Goal: Entertainment & Leisure: Consume media (video, audio)

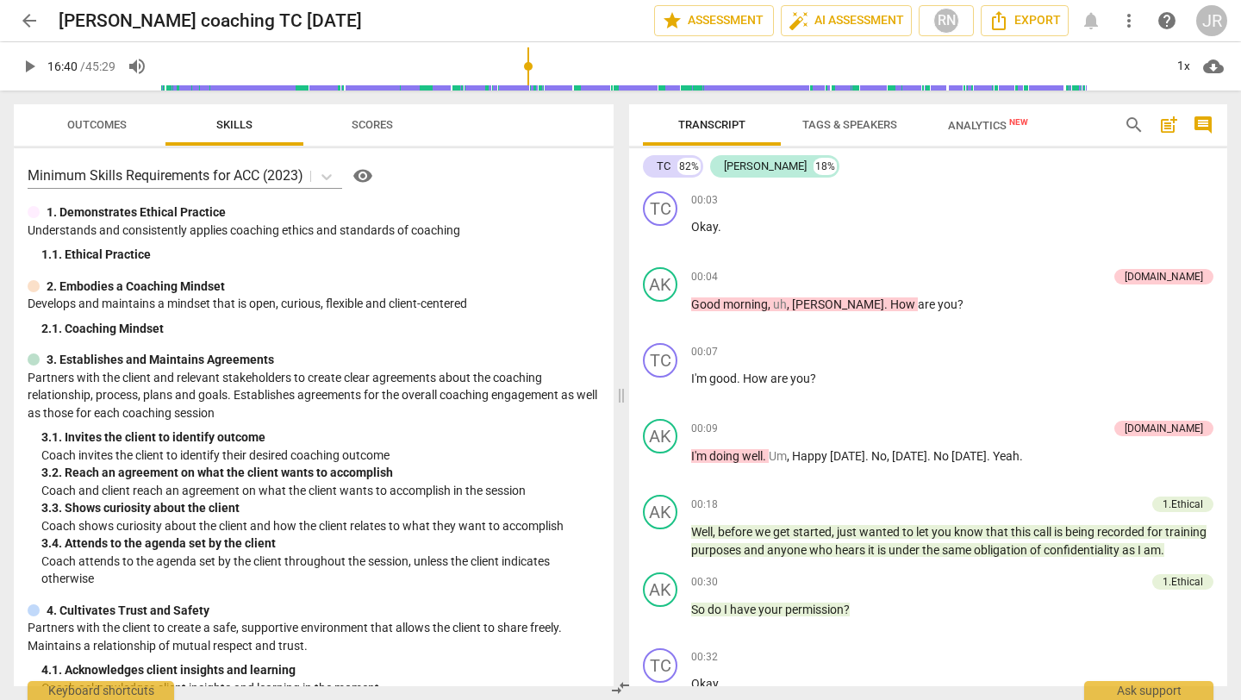
scroll to position [4785, 0]
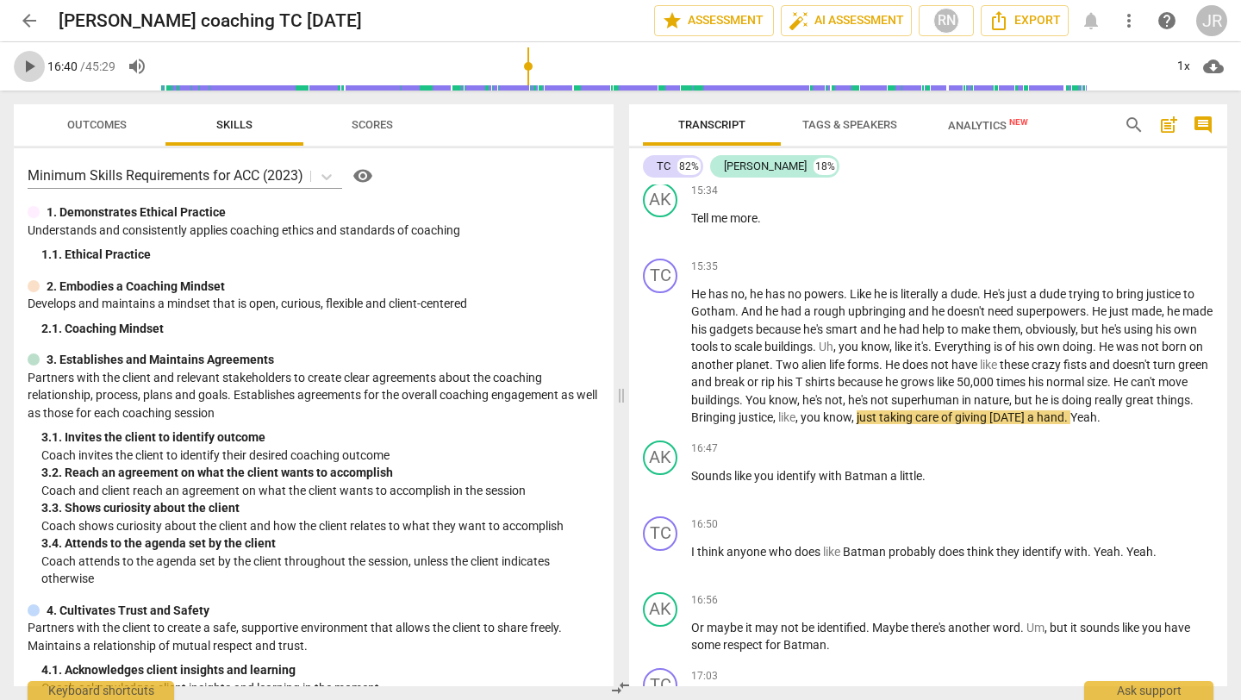
click at [24, 59] on span "play_arrow" at bounding box center [29, 66] width 21 height 21
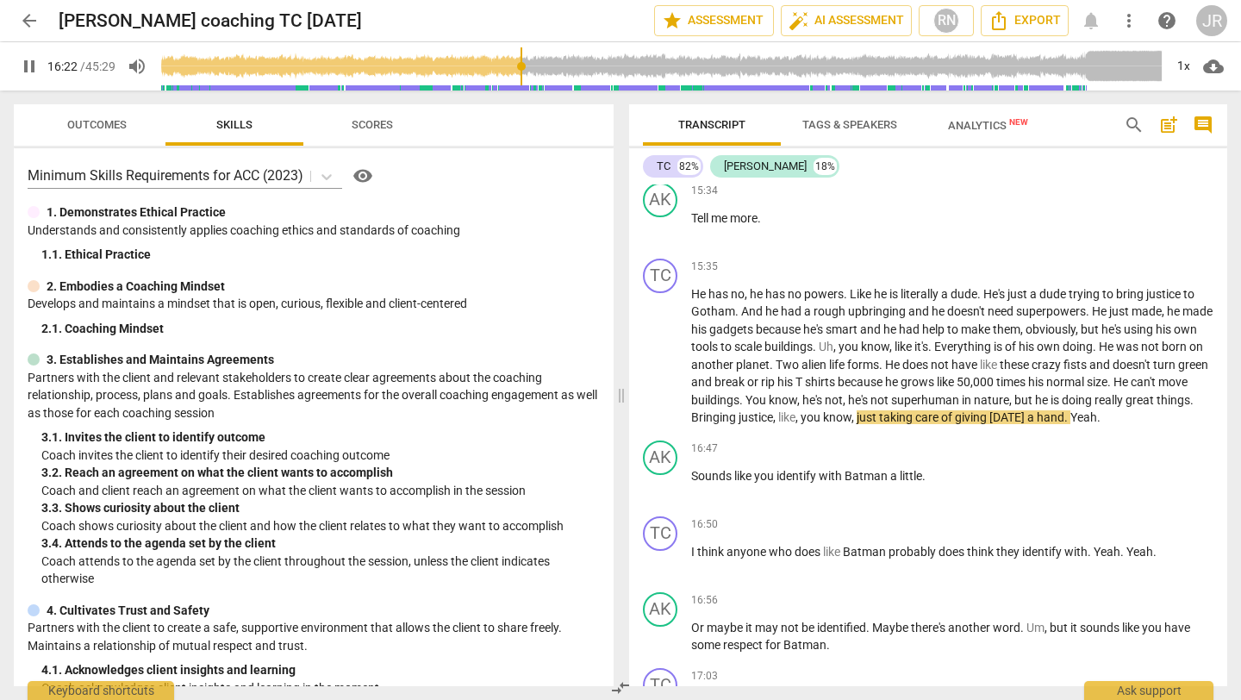
drag, startPoint x: 532, startPoint y: 58, endPoint x: 522, endPoint y: 58, distance: 9.5
click at [522, 58] on input "range" at bounding box center [661, 66] width 1004 height 55
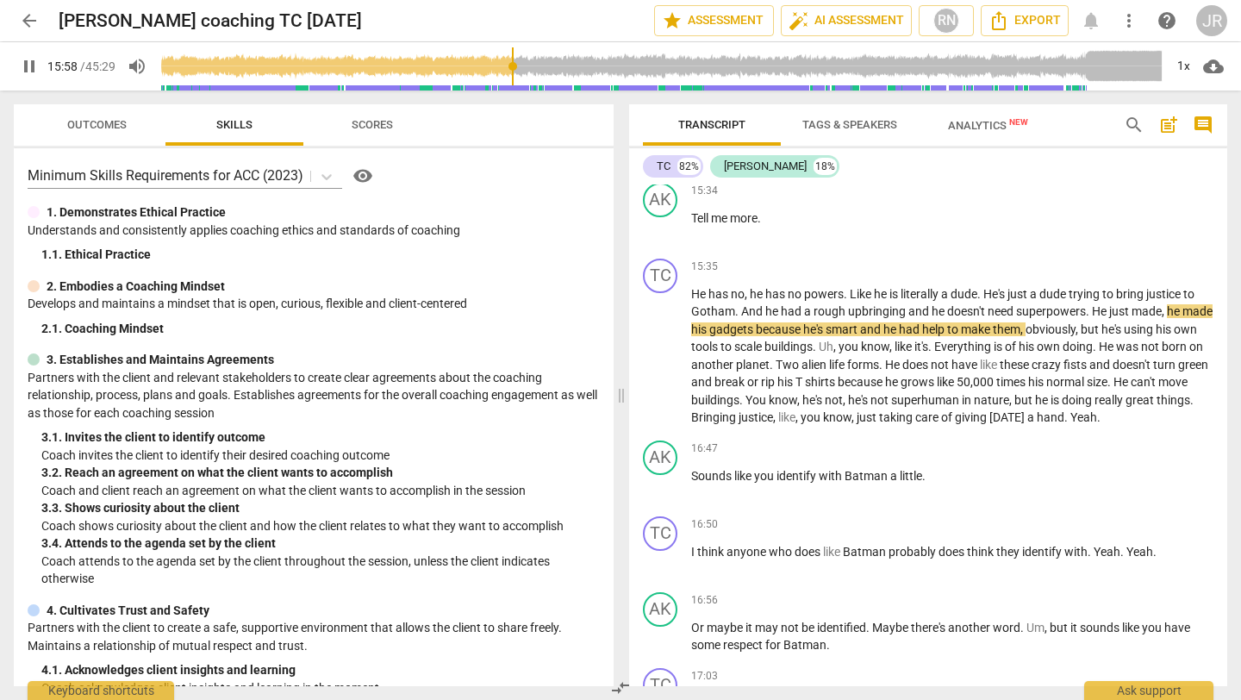
click at [514, 62] on input "range" at bounding box center [661, 66] width 1004 height 55
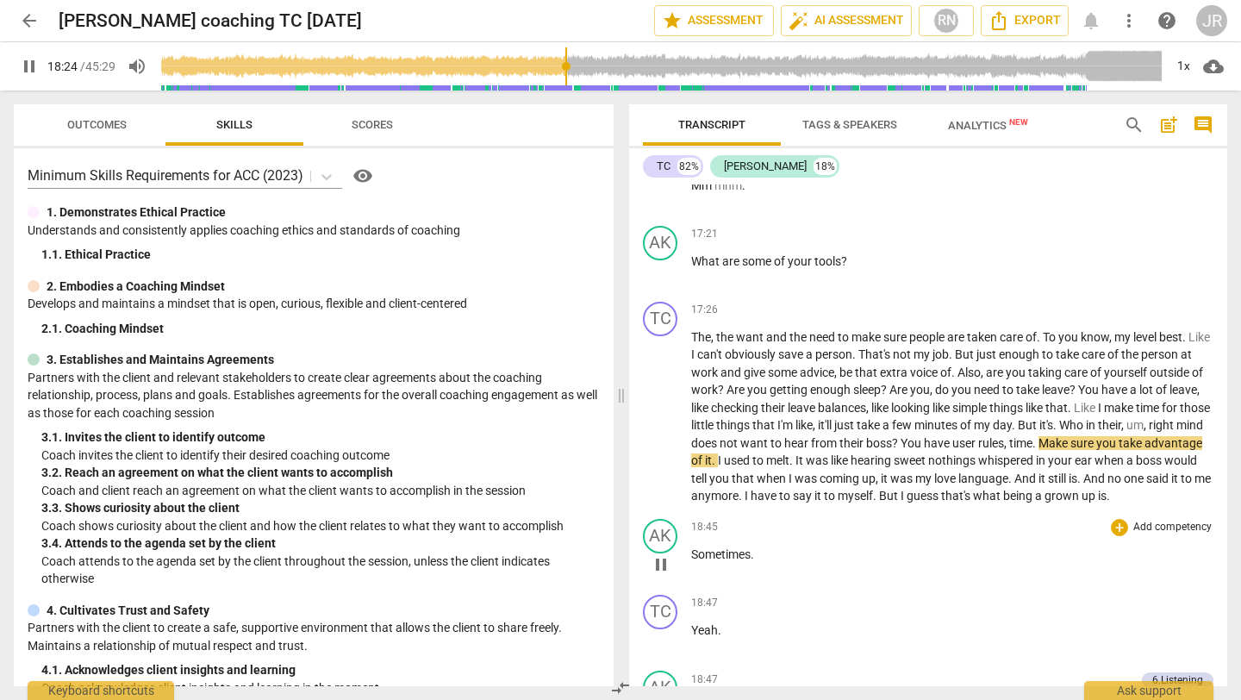
scroll to position [5608, 0]
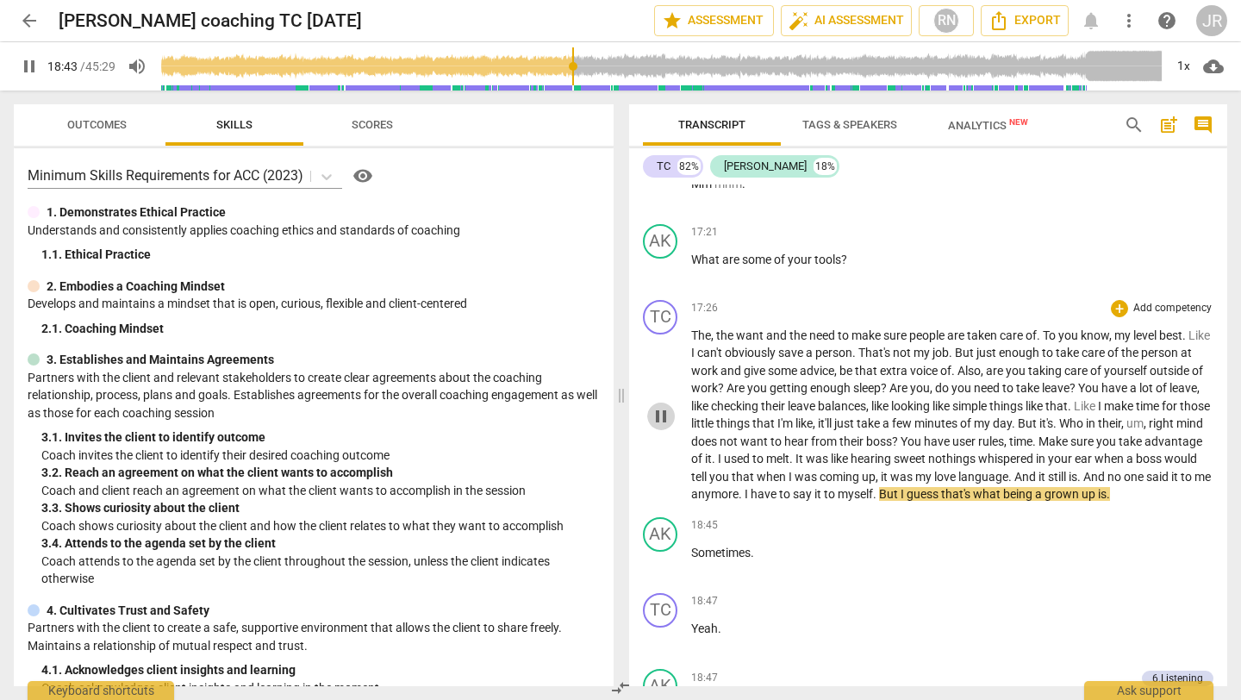
click at [660, 427] on span "pause" at bounding box center [661, 416] width 21 height 21
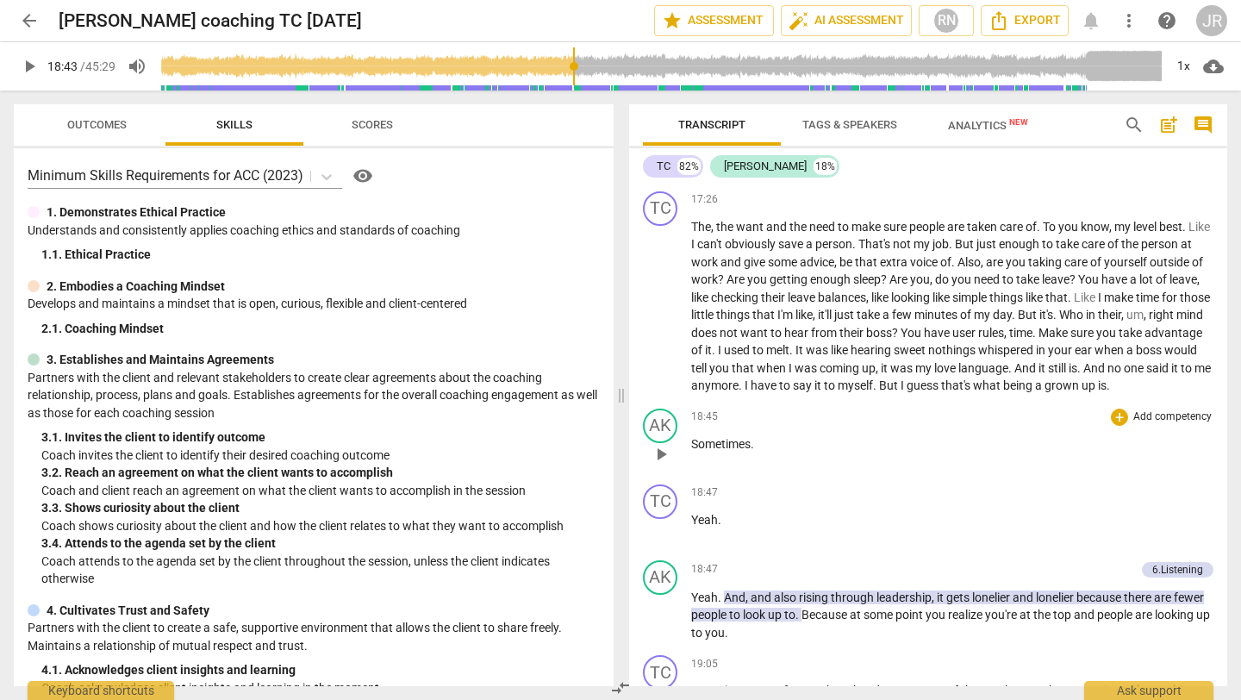
scroll to position [5727, 0]
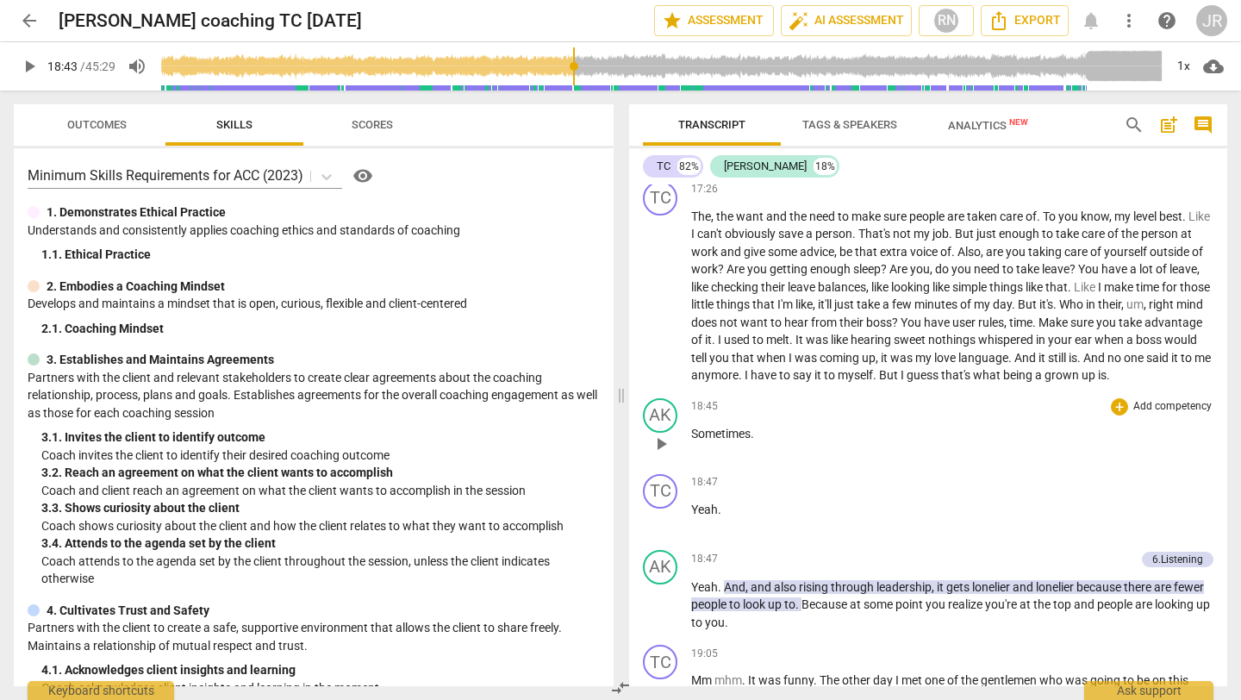
click at [661, 454] on span "play_arrow" at bounding box center [661, 444] width 21 height 21
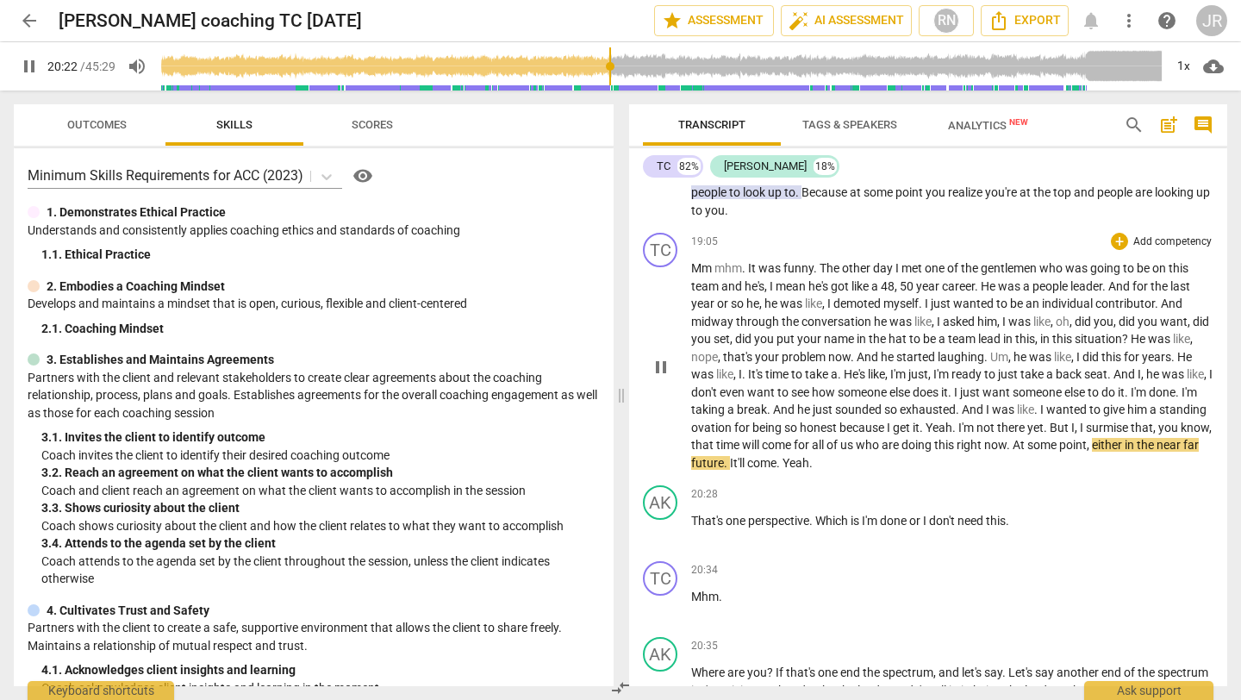
scroll to position [6143, 0]
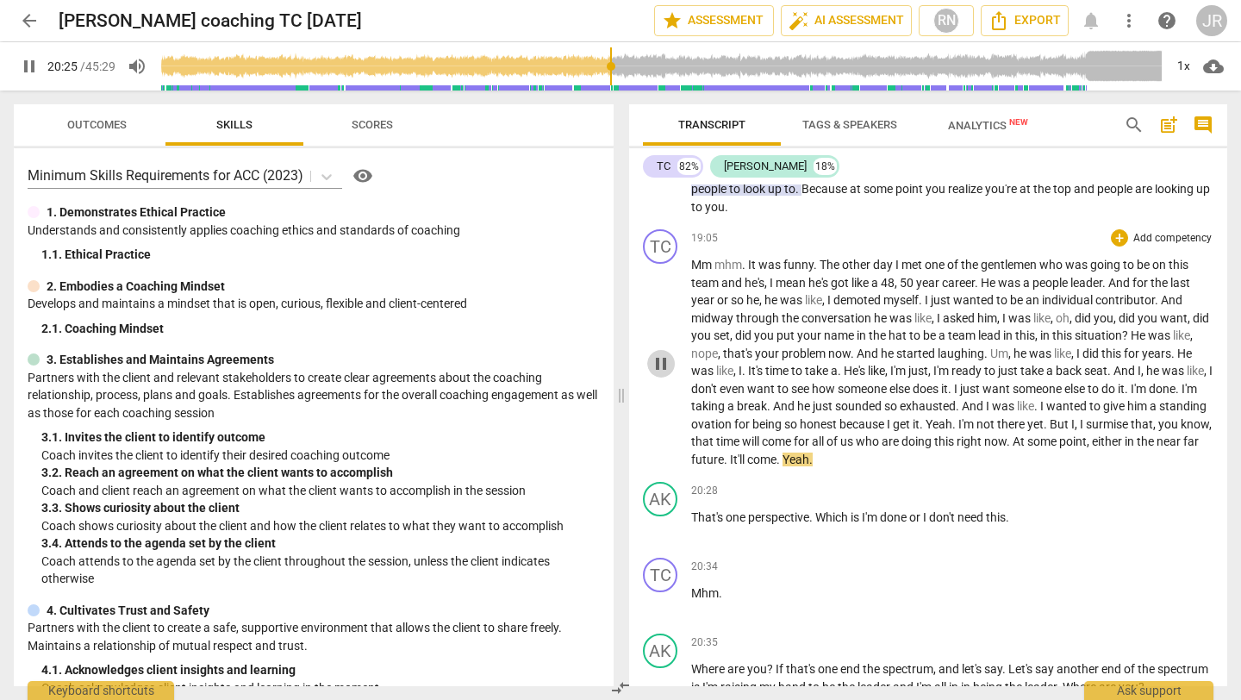
click at [659, 374] on span "pause" at bounding box center [661, 363] width 21 height 21
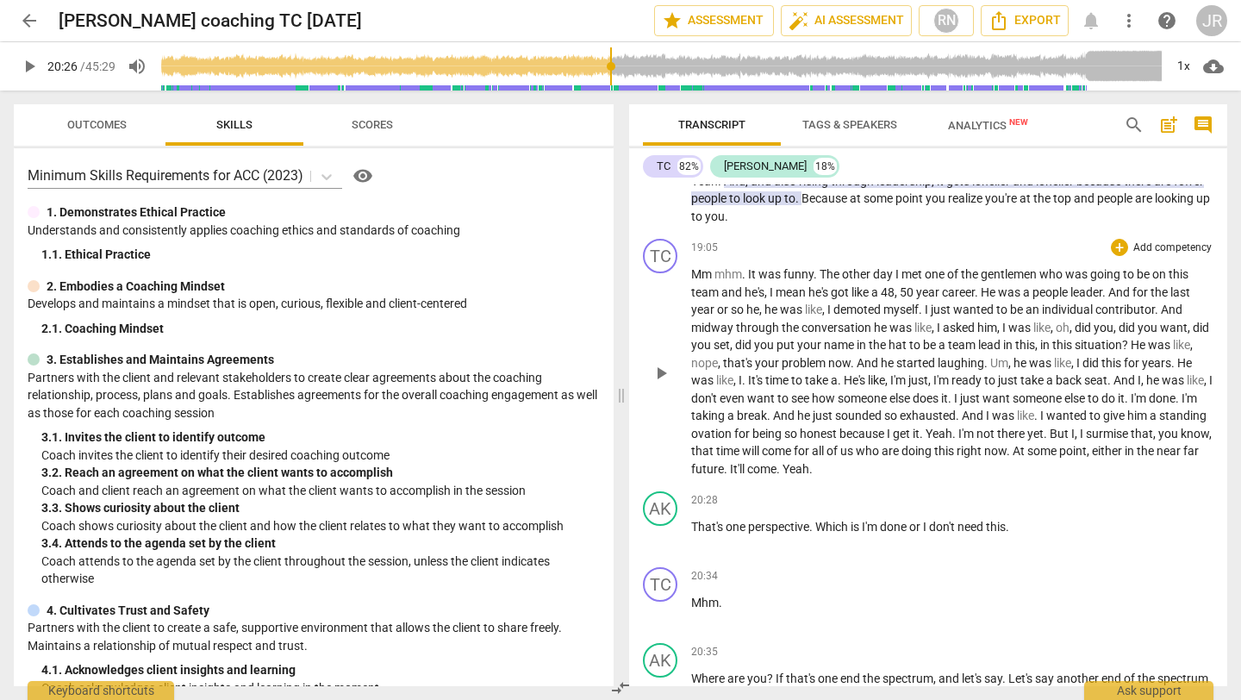
click at [660, 322] on div "play_arrow pause" at bounding box center [669, 372] width 44 height 199
click at [660, 273] on div "TC" at bounding box center [660, 256] width 34 height 34
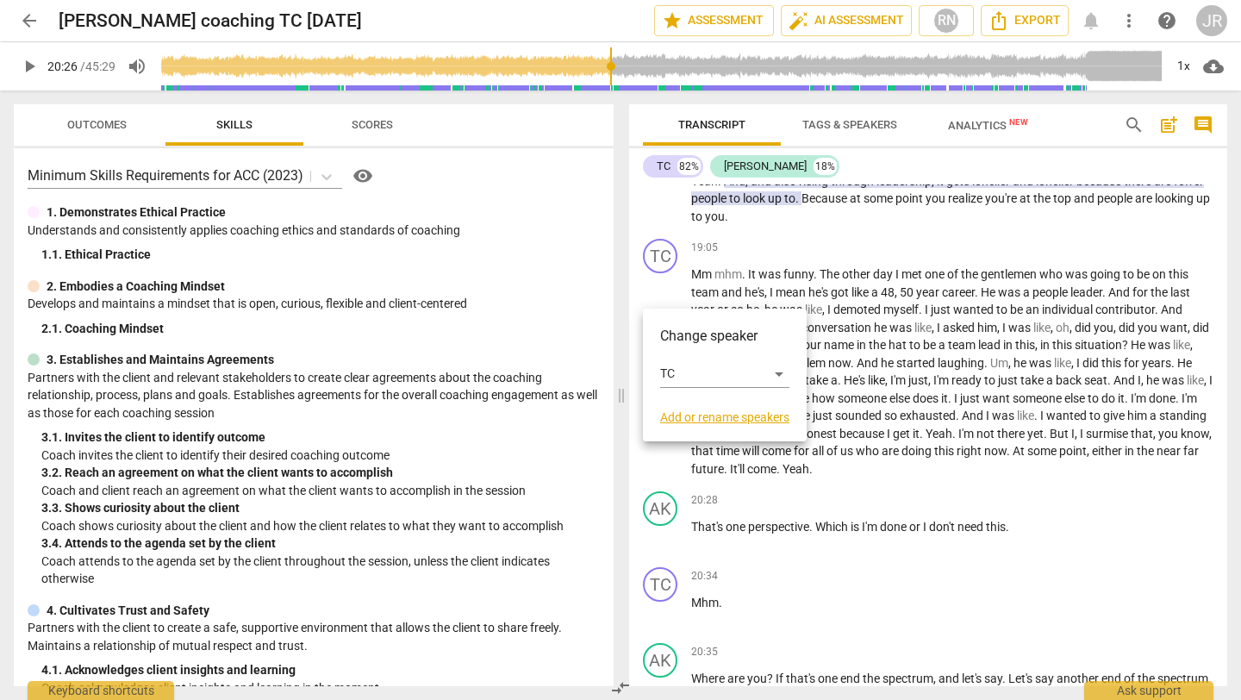
click at [643, 366] on div "Change speaker TC Add or rename speakers" at bounding box center [725, 375] width 164 height 133
click at [624, 401] on div at bounding box center [620, 350] width 1241 height 700
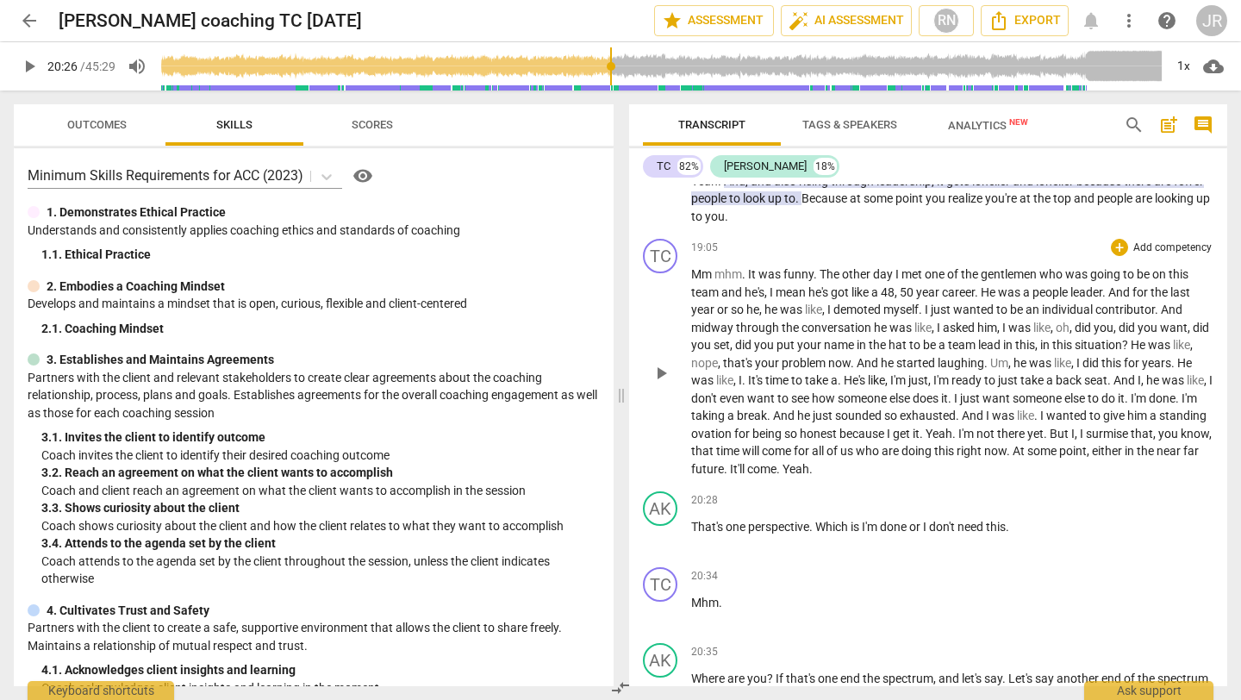
click at [656, 384] on span "play_arrow" at bounding box center [661, 373] width 21 height 21
click at [1172, 60] on div "1x" at bounding box center [1183, 67] width 33 height 28
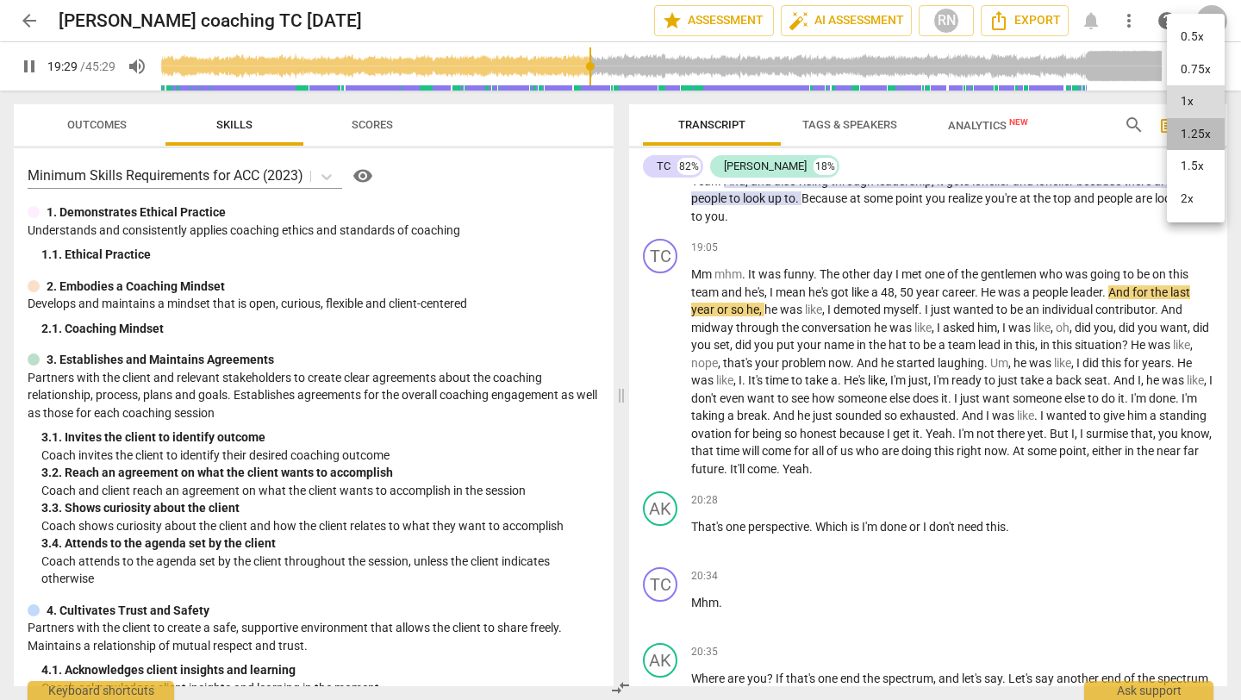
click at [1194, 133] on li "1.25x" at bounding box center [1196, 134] width 58 height 33
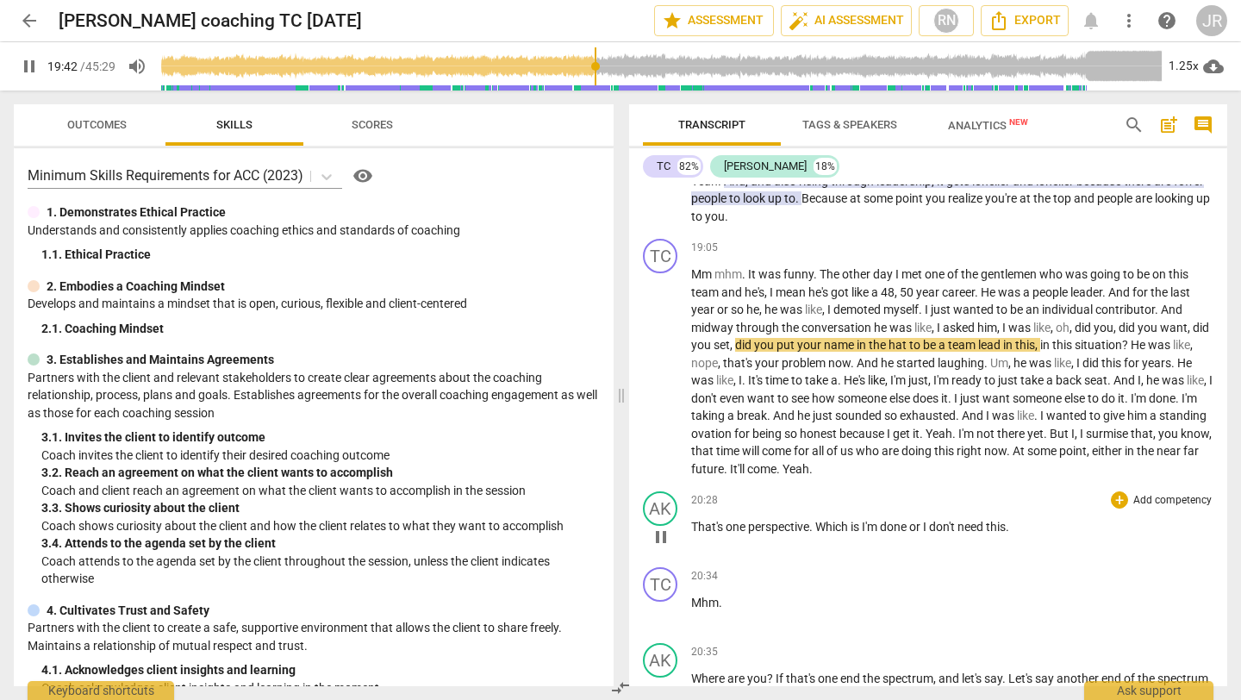
click at [691, 536] on p "That's one perspective . Which is I'm done or I don't need this ." at bounding box center [952, 527] width 522 height 18
click at [662, 547] on span "pause" at bounding box center [661, 537] width 21 height 21
click at [661, 547] on span "play_arrow" at bounding box center [661, 537] width 21 height 21
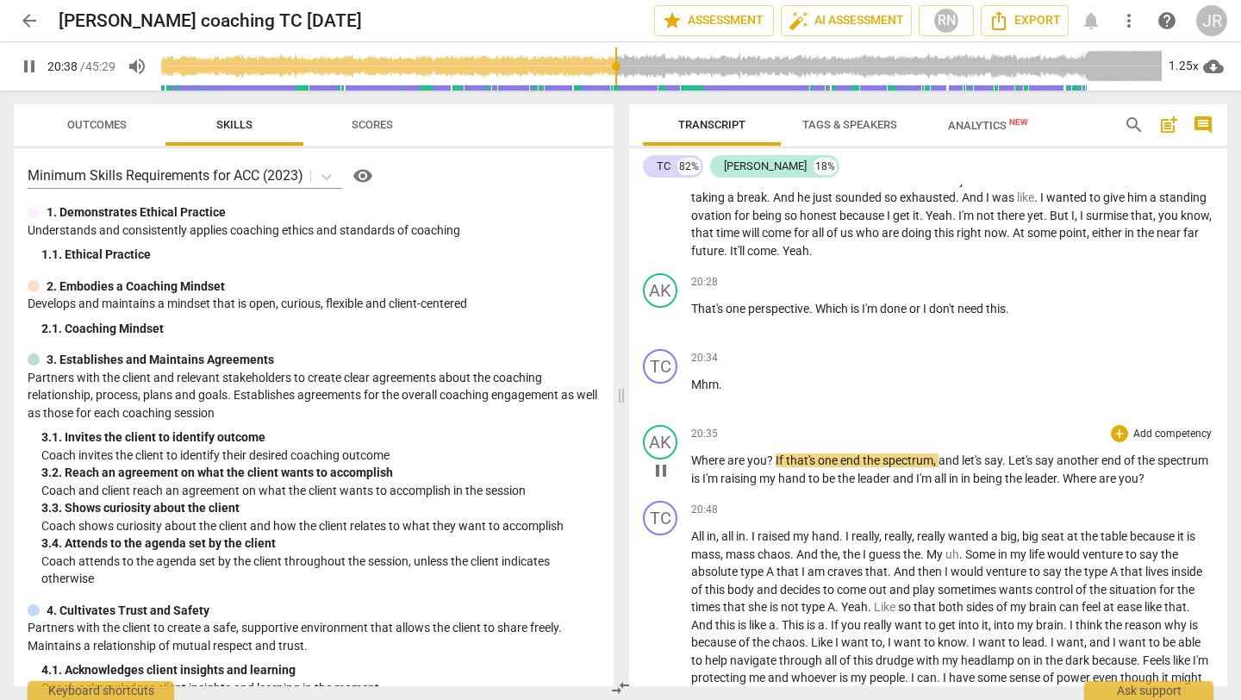
scroll to position [6354, 0]
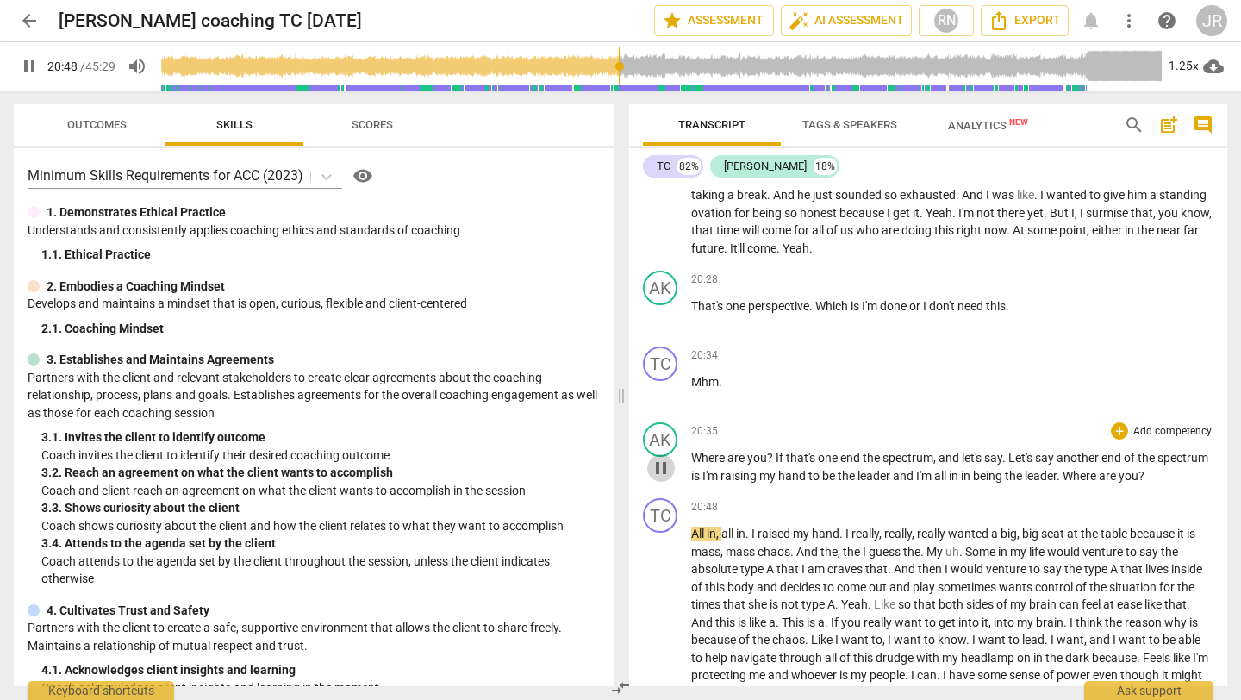
click at [660, 478] on span "pause" at bounding box center [661, 468] width 21 height 21
click at [660, 478] on span "play_arrow" at bounding box center [661, 468] width 21 height 21
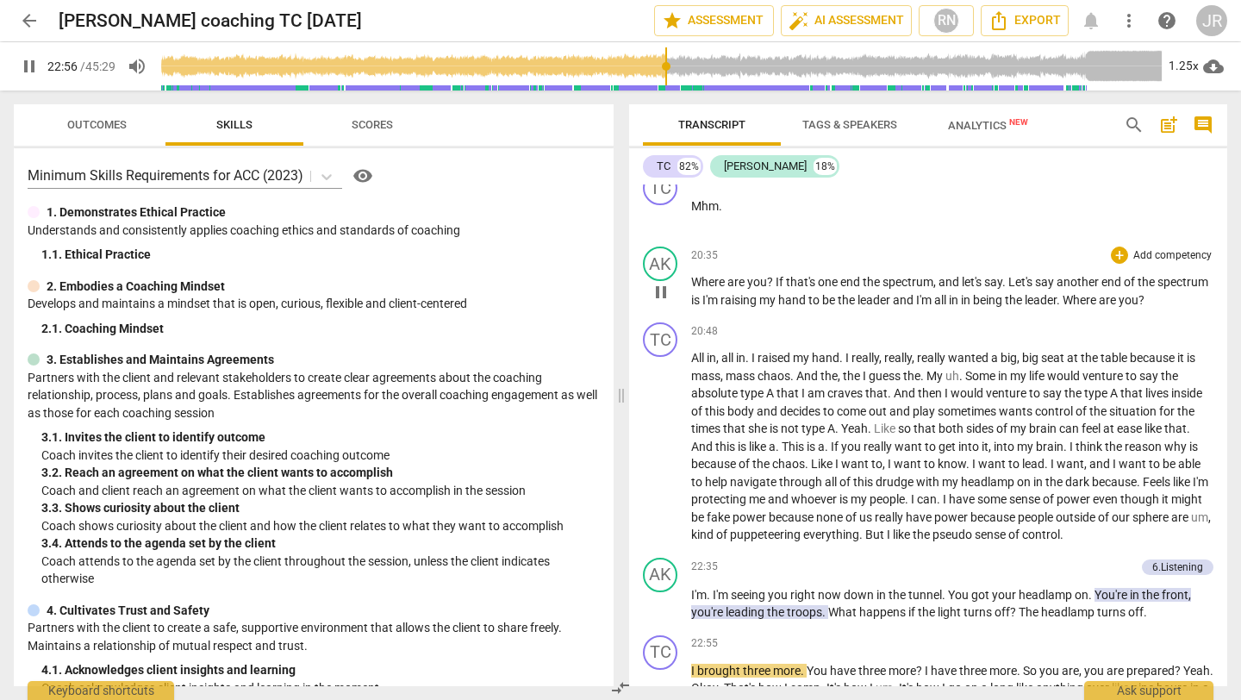
scroll to position [7044, 0]
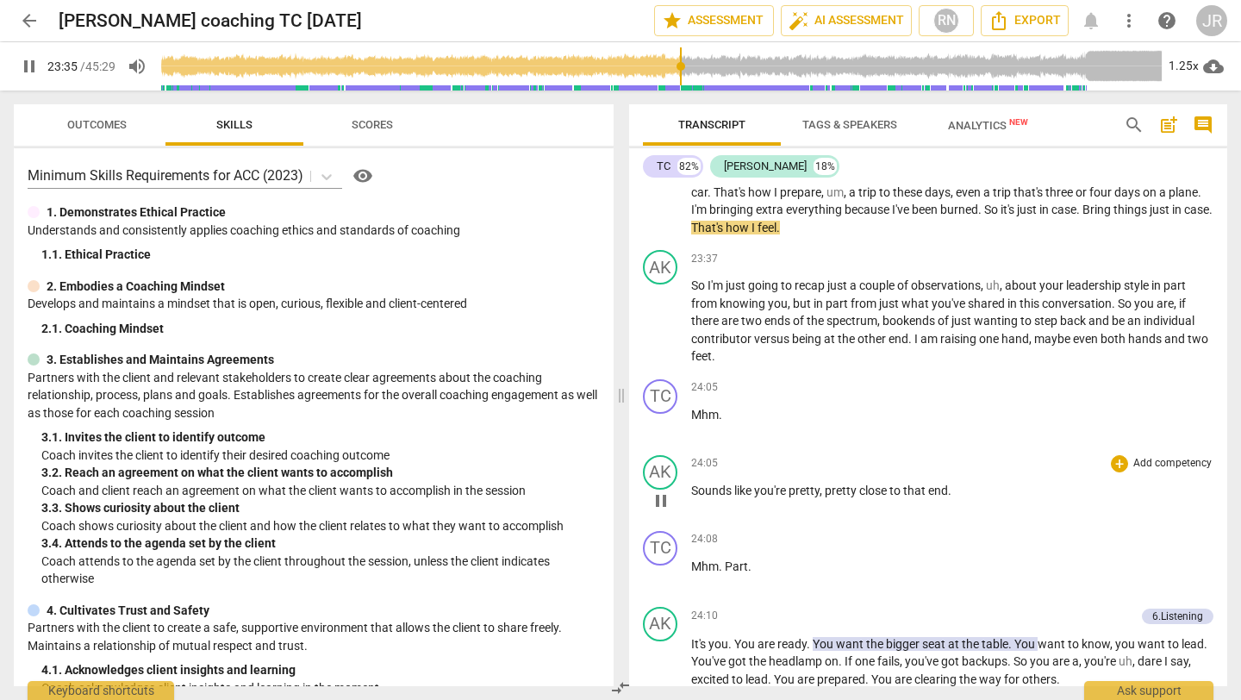
click at [666, 511] on span "pause" at bounding box center [661, 501] width 21 height 21
click at [666, 511] on span "play_arrow" at bounding box center [661, 501] width 21 height 21
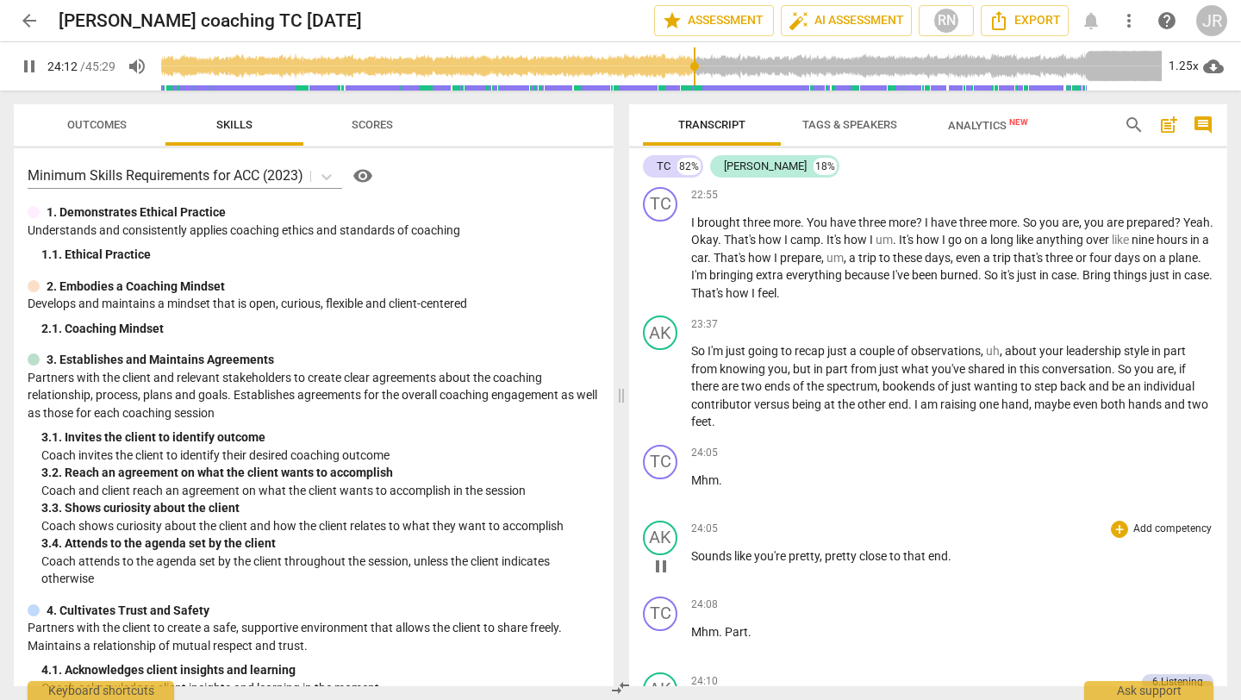
scroll to position [6947, 0]
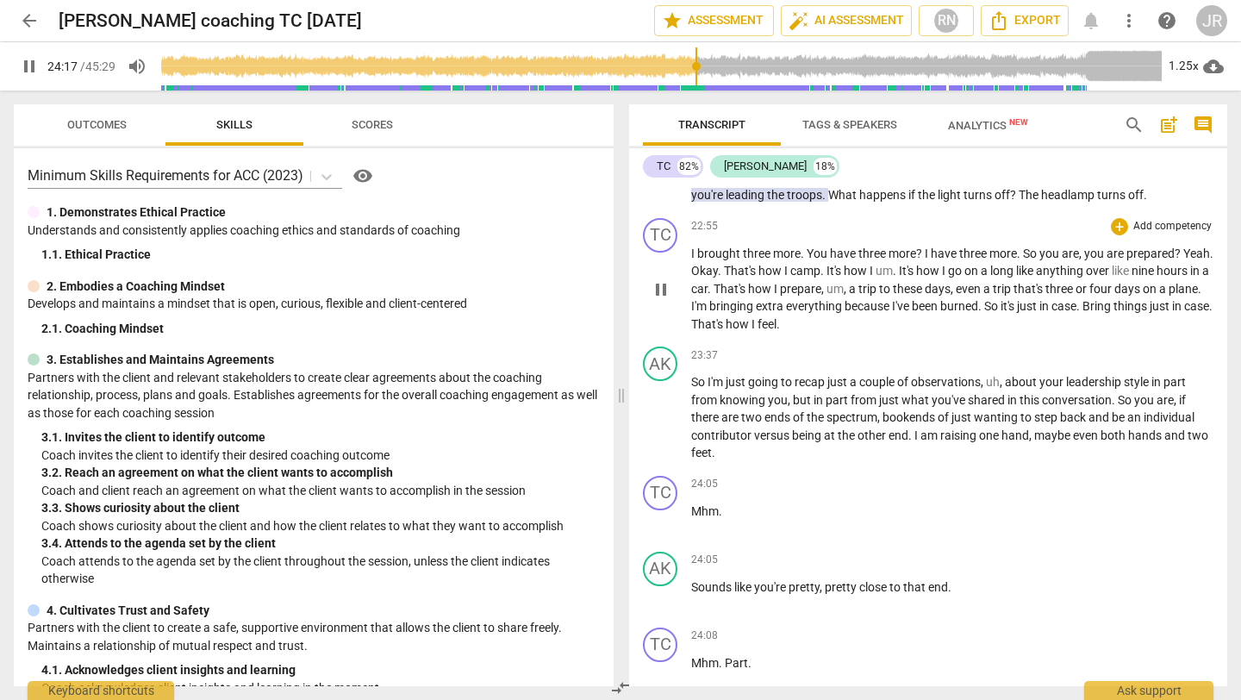
click at [659, 300] on span "pause" at bounding box center [661, 289] width 21 height 21
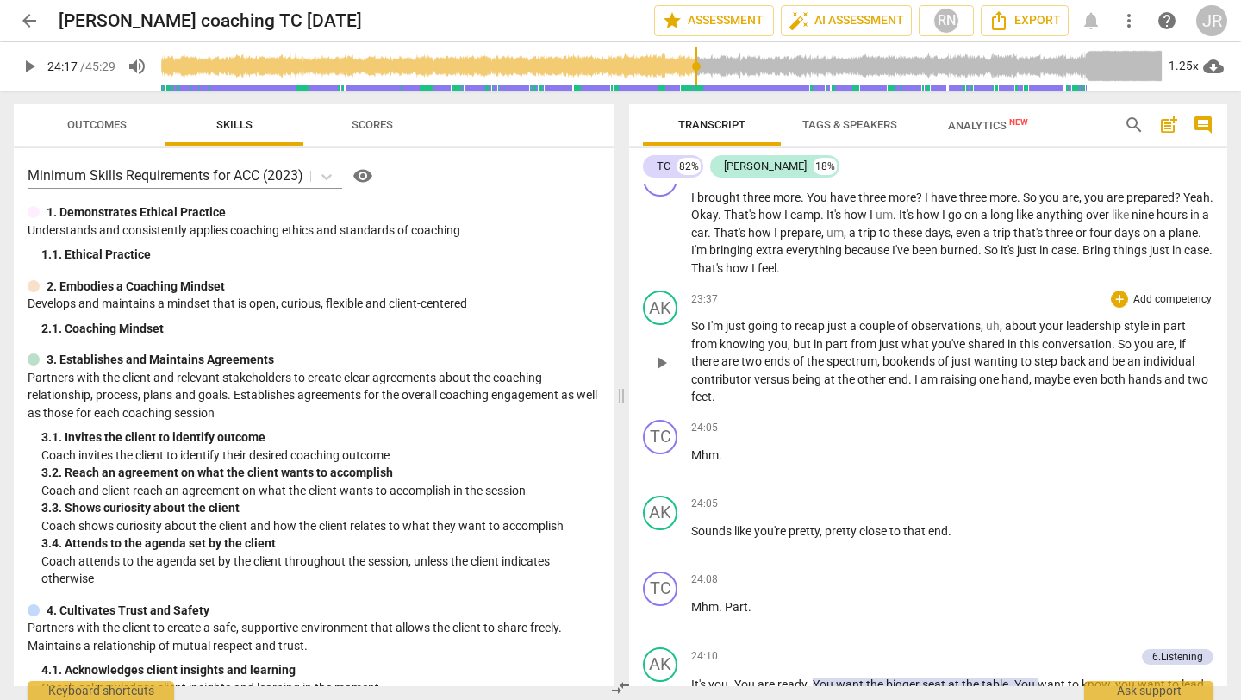
scroll to position [7020, 0]
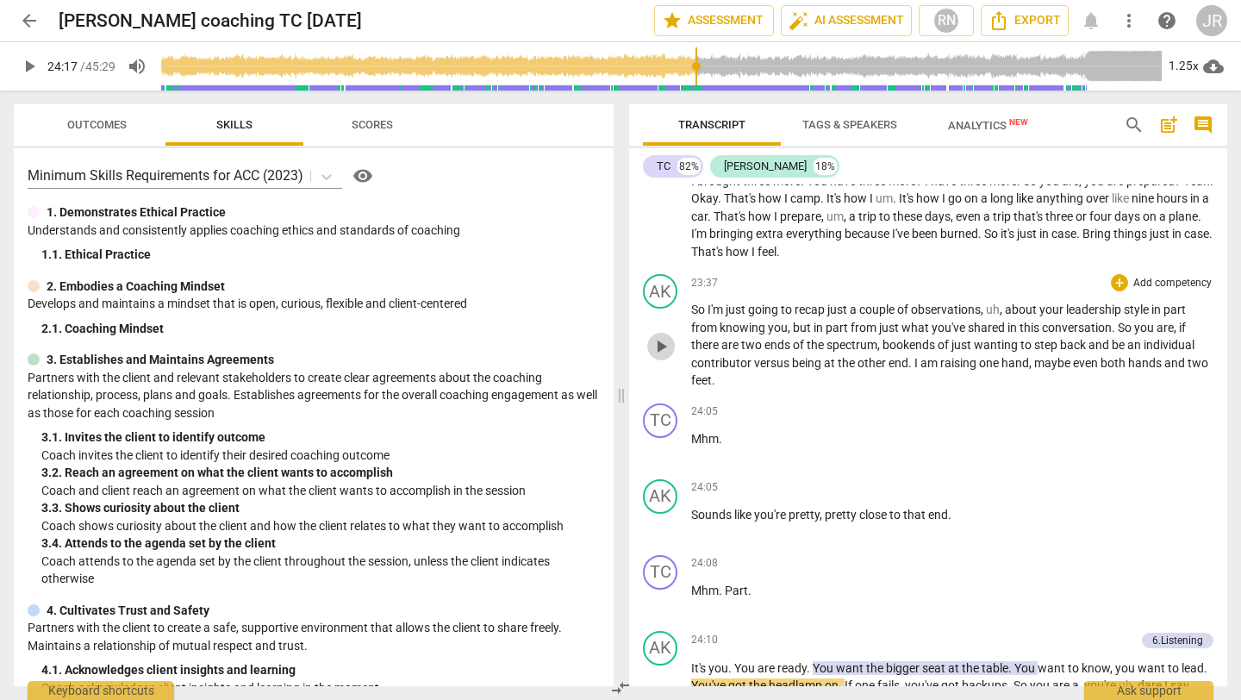
click at [661, 357] on span "play_arrow" at bounding box center [661, 346] width 21 height 21
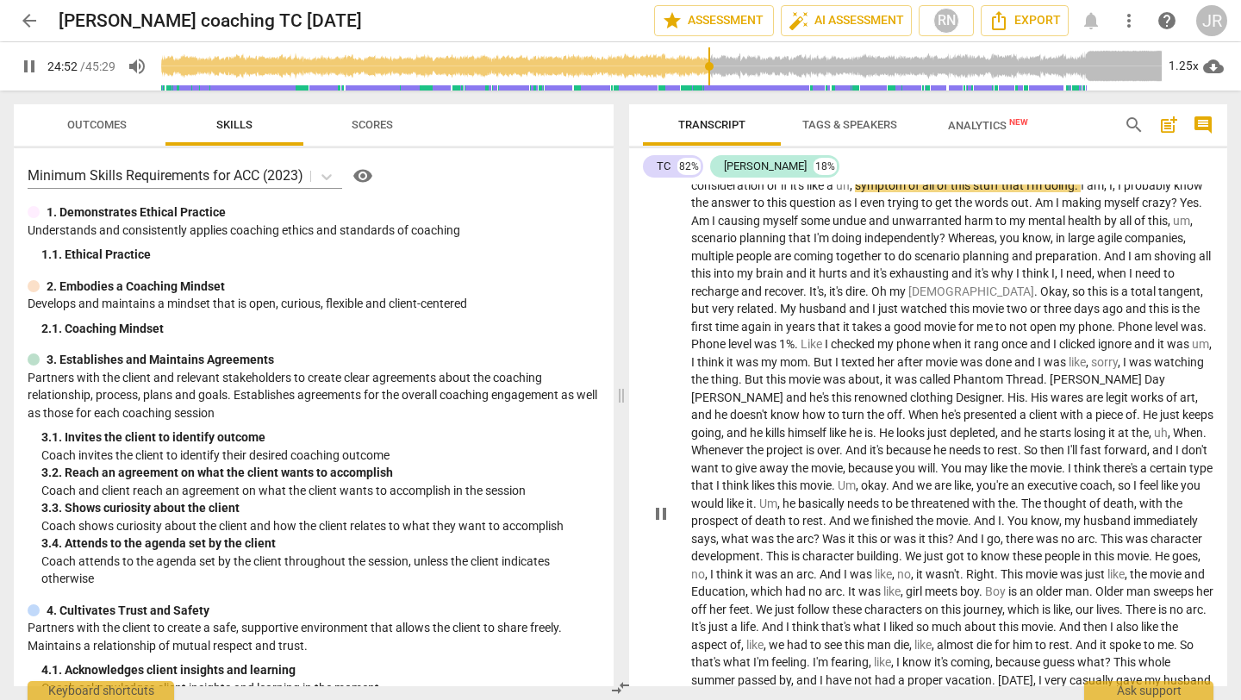
scroll to position [7764, 0]
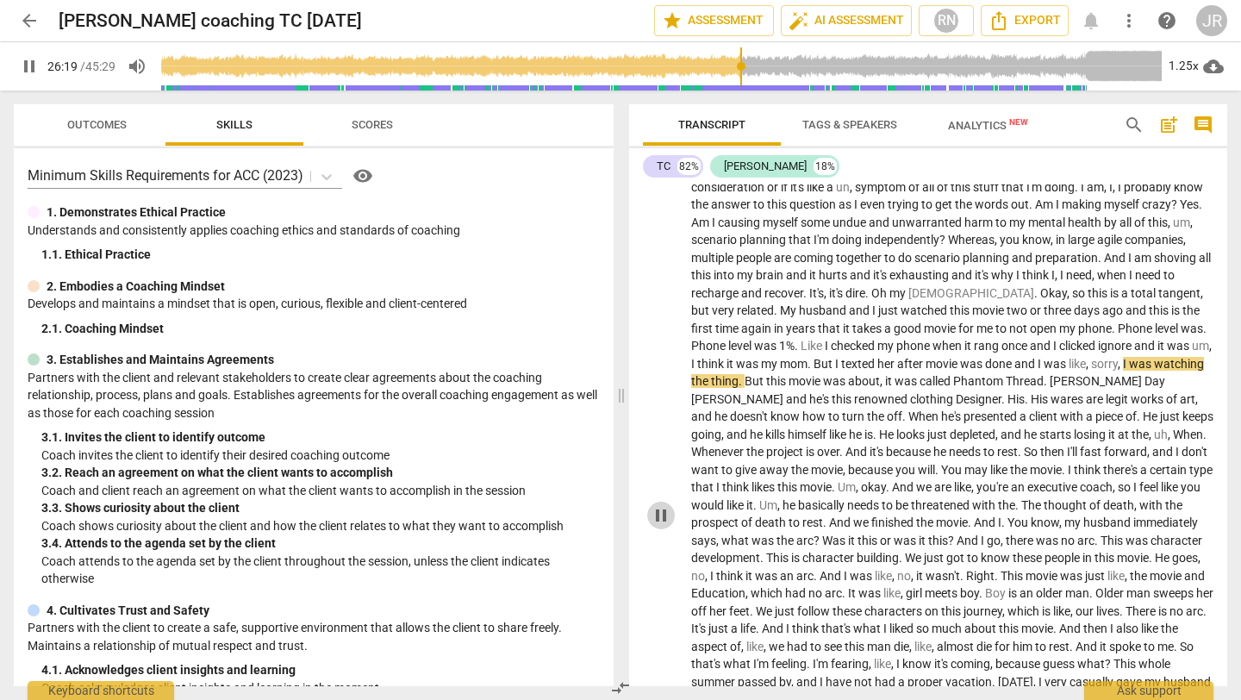
click at [662, 526] on span "pause" at bounding box center [661, 515] width 21 height 21
type input "1579"
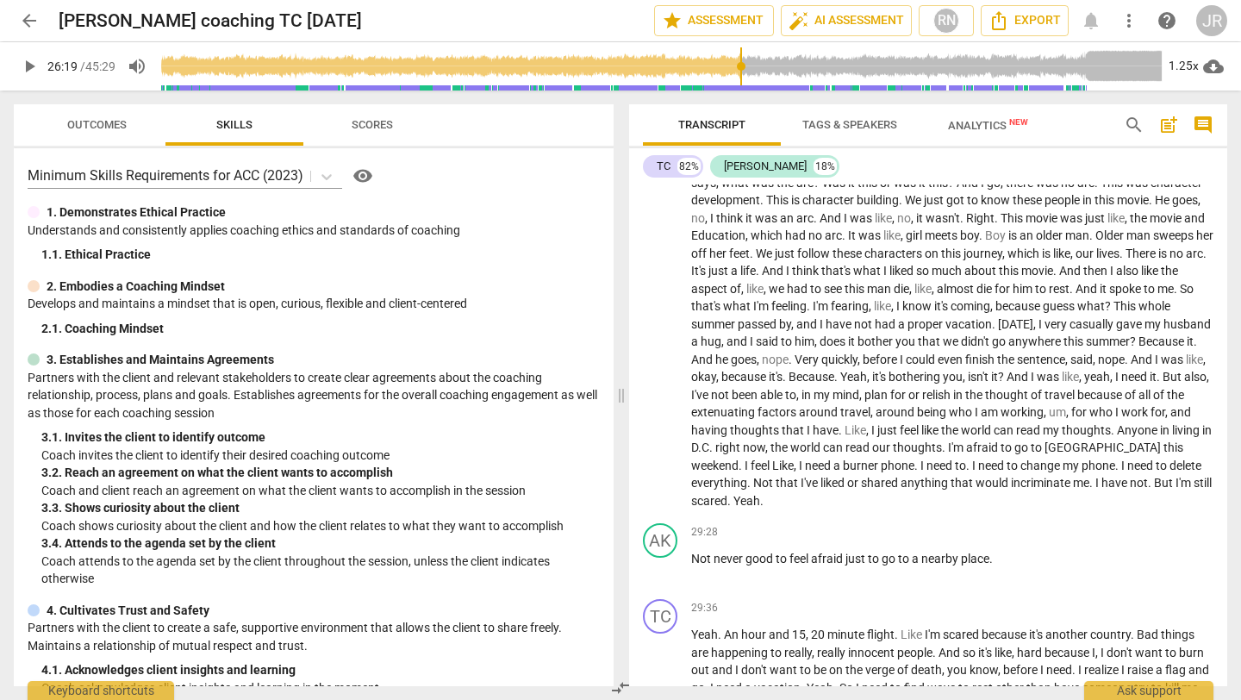
scroll to position [8120, 0]
